Goal: Navigation & Orientation: Find specific page/section

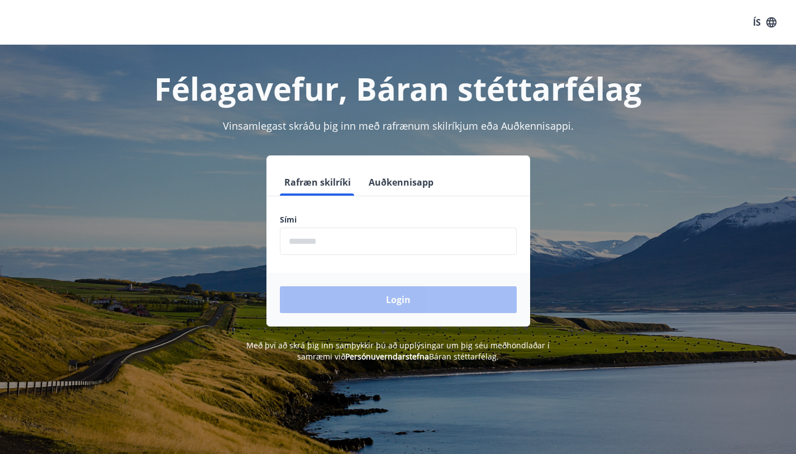
click at [317, 242] on input "phone" at bounding box center [398, 240] width 237 height 27
type input "********"
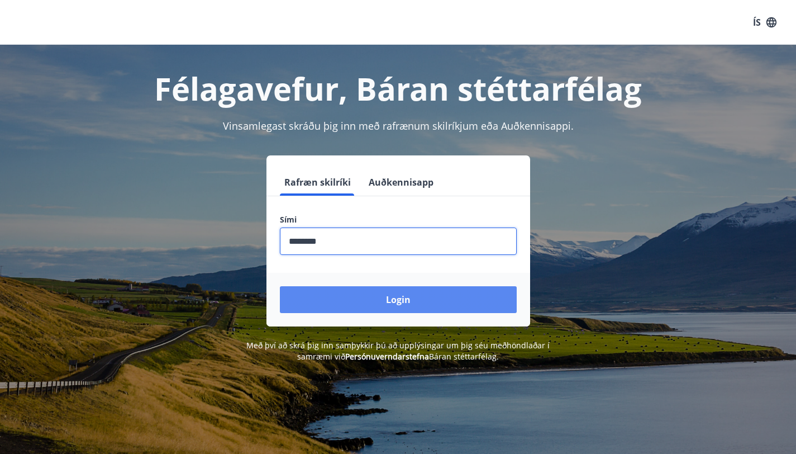
click at [358, 298] on button "Login" at bounding box center [398, 299] width 237 height 27
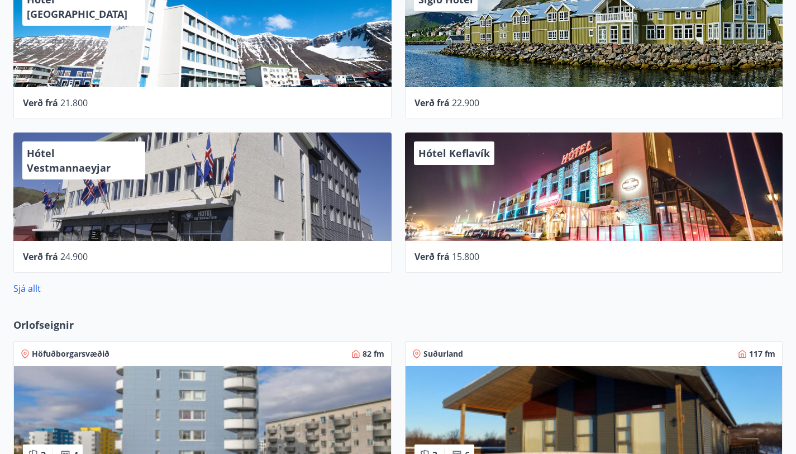
scroll to position [697, 0]
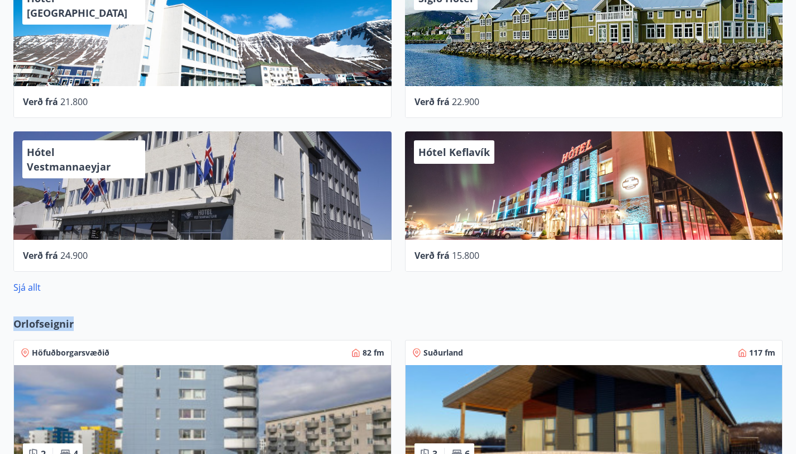
drag, startPoint x: 82, startPoint y: 143, endPoint x: 4, endPoint y: 142, distance: 77.1
copy span "Orlofseignir"
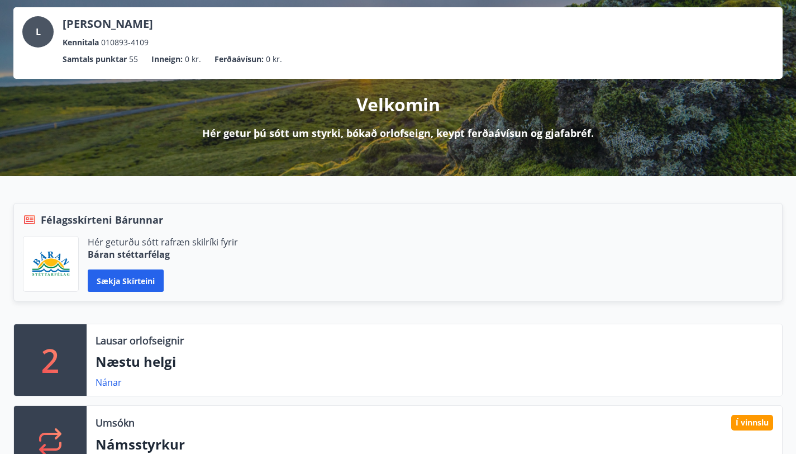
scroll to position [0, 0]
